Goal: Information Seeking & Learning: Learn about a topic

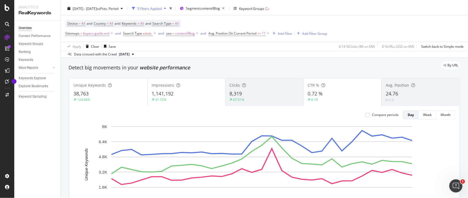
scroll to position [5, 0]
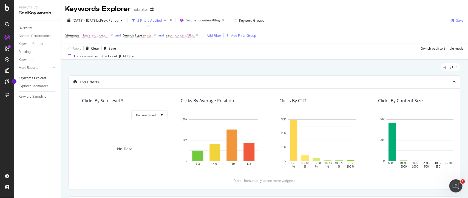
click at [121, 55] on span "[DATE]" at bounding box center [124, 56] width 11 height 5
click at [126, 73] on div "[DATE]" at bounding box center [126, 74] width 16 height 5
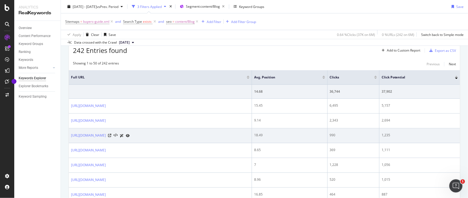
scroll to position [179, 0]
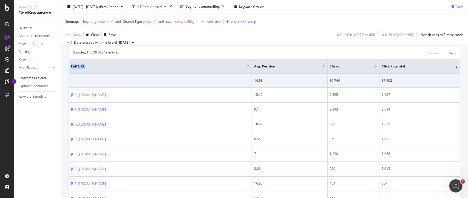
drag, startPoint x: 290, startPoint y: 63, endPoint x: 242, endPoint y: 62, distance: 48.2
click at [242, 62] on th "Full URL" at bounding box center [160, 66] width 183 height 15
click at [226, 53] on div "Showing 1 to 50 of 242 entries Previous Next" at bounding box center [264, 53] width 391 height 7
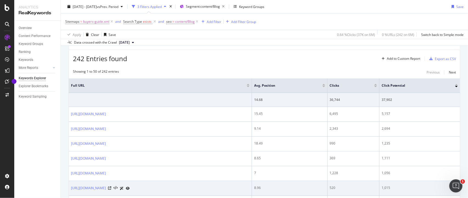
scroll to position [158, 0]
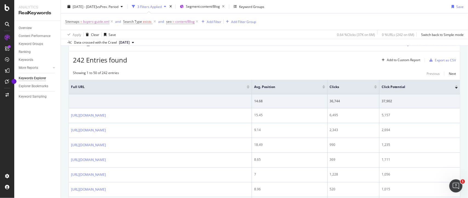
click at [188, 63] on div "242 Entries found Add to Custom Report Export as CSV" at bounding box center [264, 57] width 391 height 13
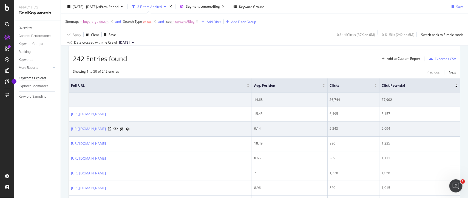
scroll to position [161, 0]
